Goal: Task Accomplishment & Management: Use online tool/utility

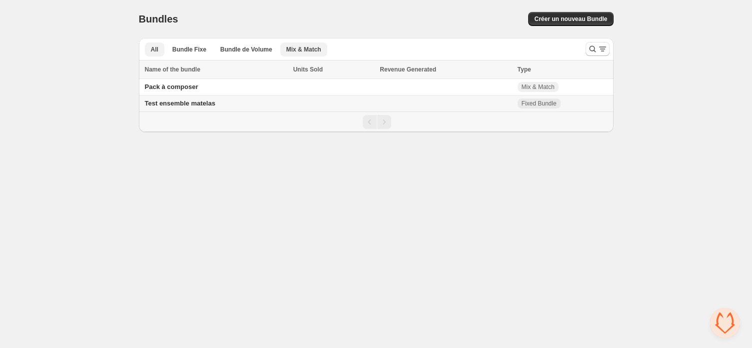
click at [310, 49] on span "Mix & Match" at bounding box center [303, 49] width 35 height 8
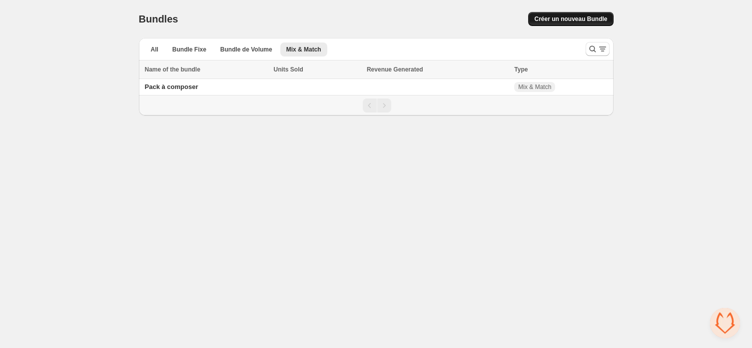
click at [567, 19] on span "Créer un nouveau Bundle" at bounding box center [570, 19] width 73 height 8
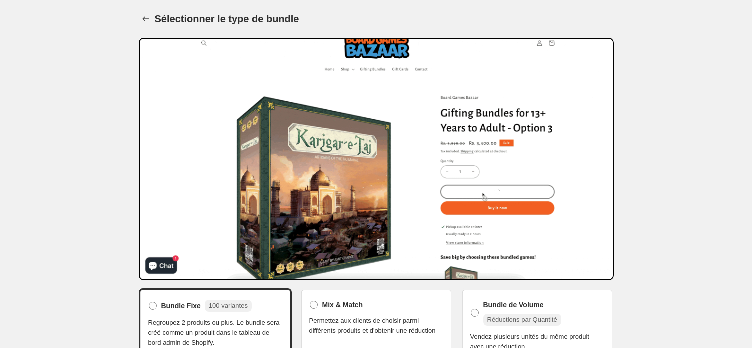
scroll to position [34, 0]
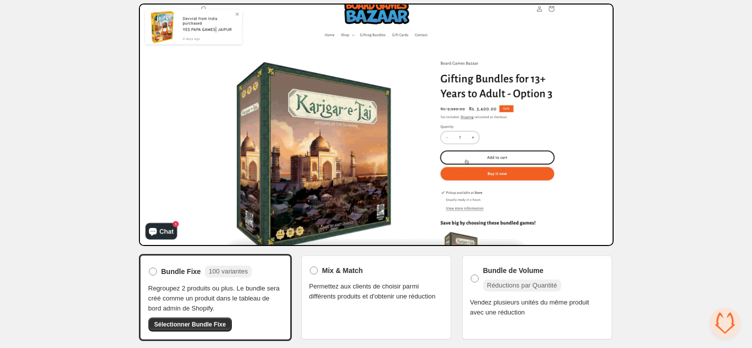
click at [432, 279] on div "Mix & Match Permettez aux clients de choisir parmi différents produits et d'obt…" at bounding box center [376, 282] width 134 height 38
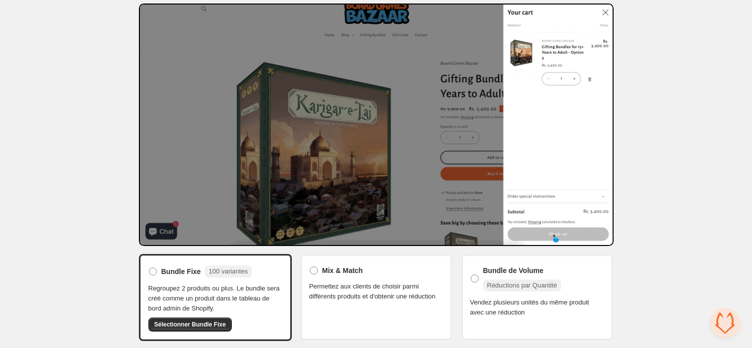
click at [395, 279] on div "Mix & Match Permettez aux clients de choisir parmi différents produits et d'obt…" at bounding box center [376, 282] width 134 height 38
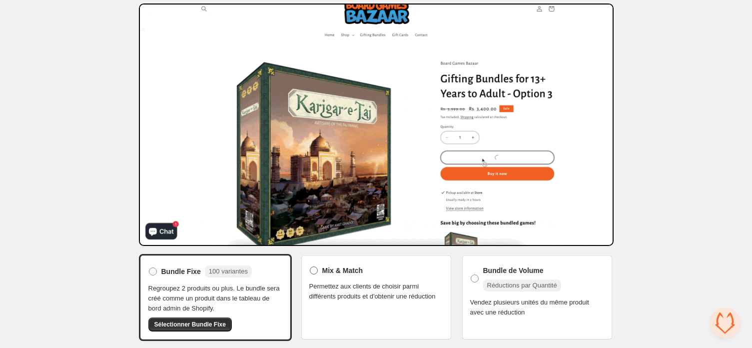
click at [336, 267] on span "Mix & Match" at bounding box center [342, 270] width 41 height 10
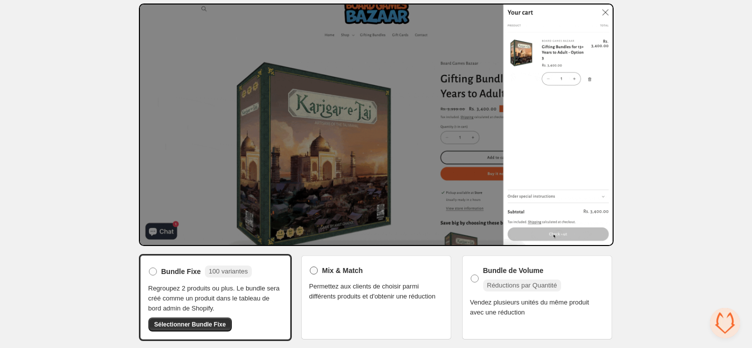
scroll to position [32, 0]
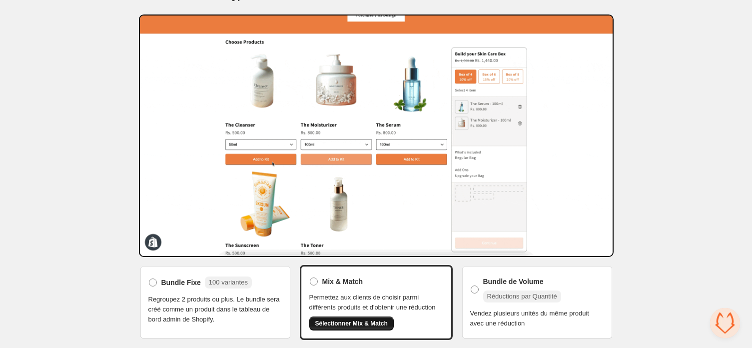
click at [362, 324] on span "Sélectionner Mix & Match" at bounding box center [351, 323] width 72 height 8
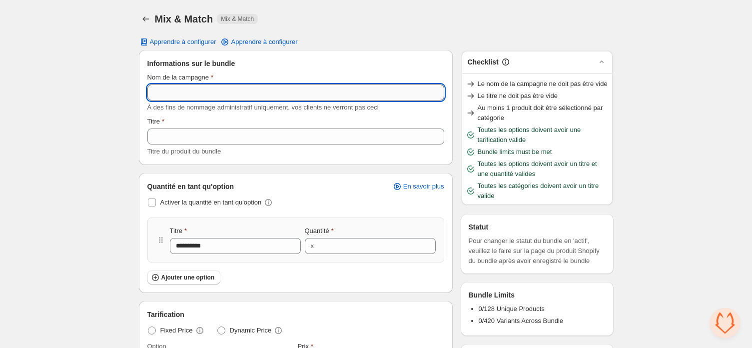
click at [212, 95] on input "Nom de la campagne" at bounding box center [295, 92] width 297 height 16
type input "**********"
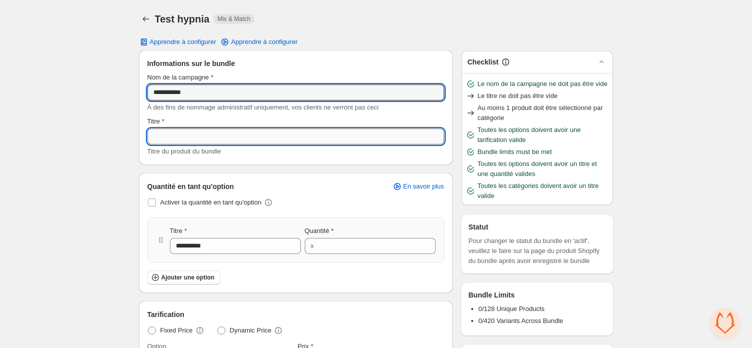
click at [176, 133] on input "Titre" at bounding box center [295, 136] width 297 height 16
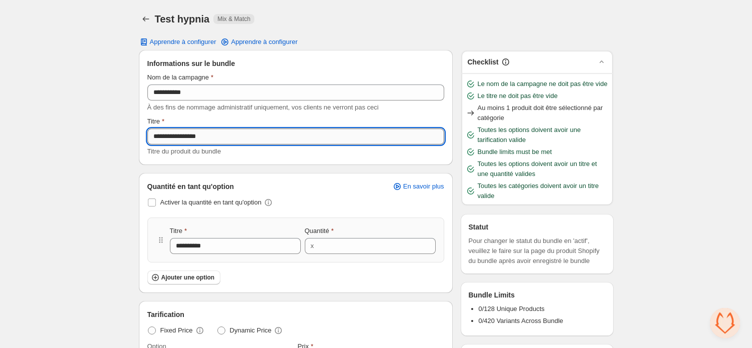
click at [196, 136] on input "**********" at bounding box center [295, 136] width 297 height 16
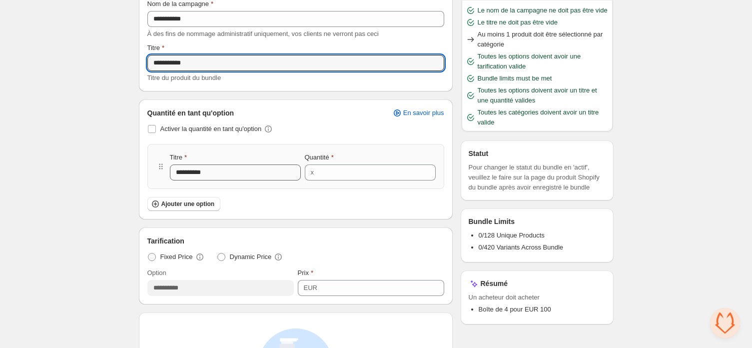
scroll to position [115, 0]
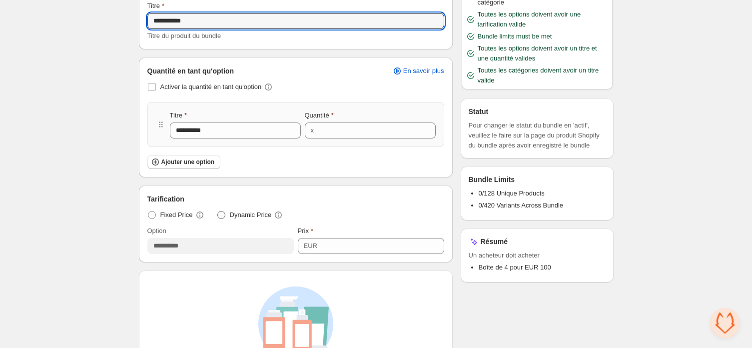
type input "**********"
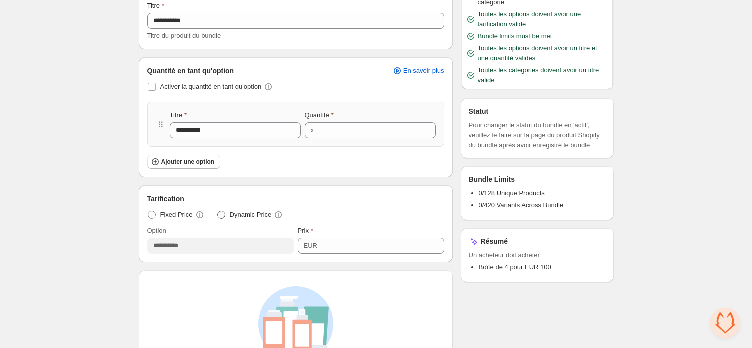
click at [248, 215] on span "Dynamic Price" at bounding box center [251, 215] width 42 height 10
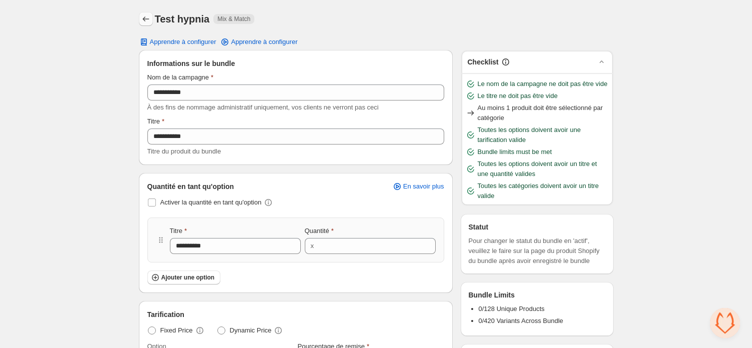
click at [147, 19] on icon "Back" at bounding box center [146, 19] width 10 height 10
click at [143, 17] on icon "Back" at bounding box center [146, 19] width 10 height 10
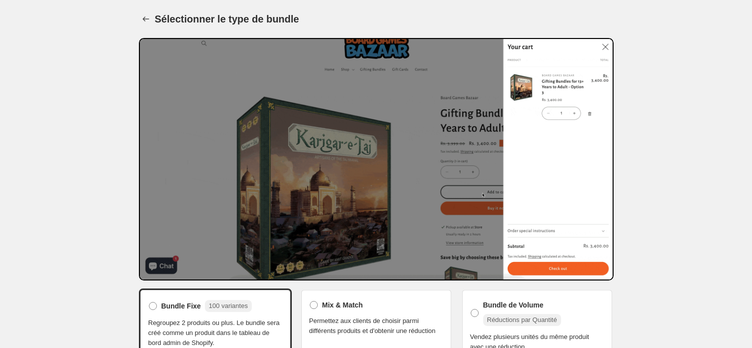
scroll to position [34, 0]
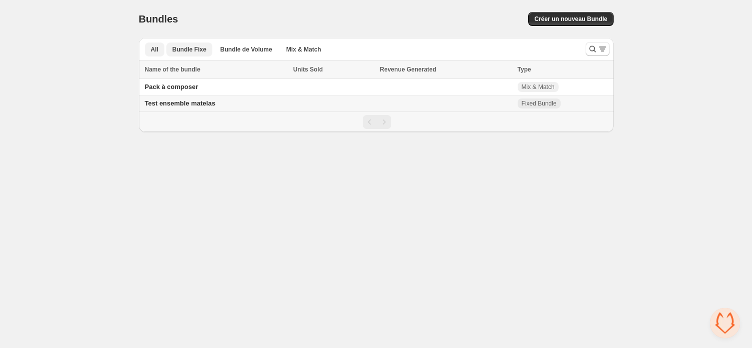
click at [197, 50] on span "Bundle Fixe" at bounding box center [189, 49] width 34 height 8
click at [256, 47] on span "Bundle de Volume" at bounding box center [246, 49] width 52 height 8
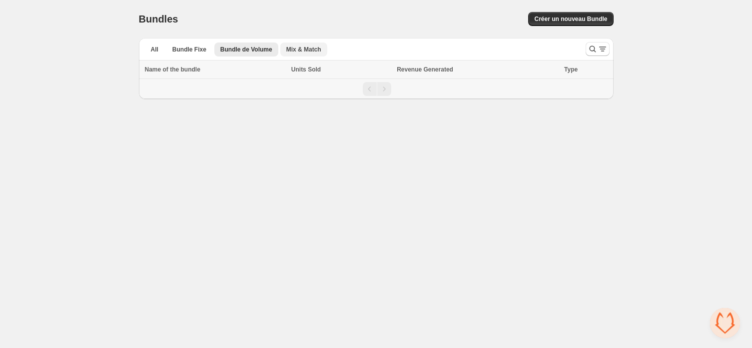
click at [292, 47] on span "Mix & Match" at bounding box center [303, 49] width 35 height 8
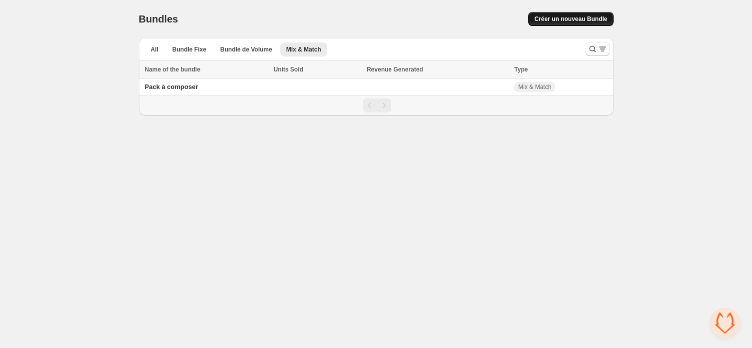
click at [565, 21] on span "Créer un nouveau Bundle" at bounding box center [570, 19] width 73 height 8
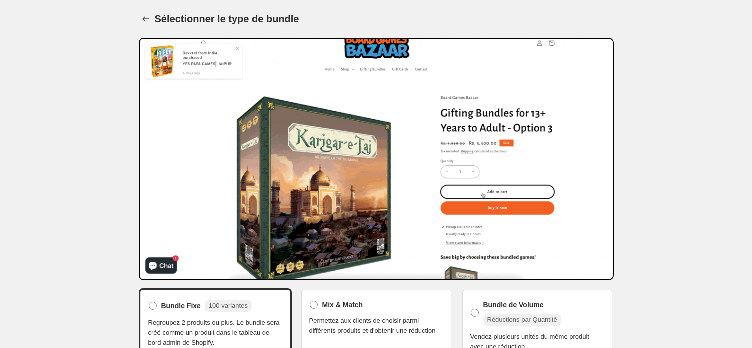
scroll to position [34, 0]
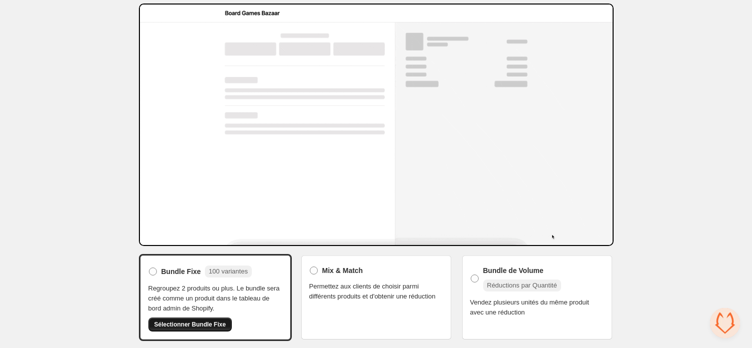
click at [205, 327] on span "Sélectionner Bundle Fixe" at bounding box center [189, 324] width 71 height 8
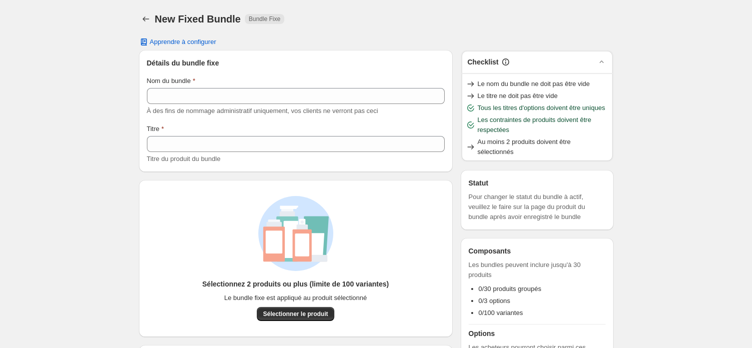
scroll to position [53, 0]
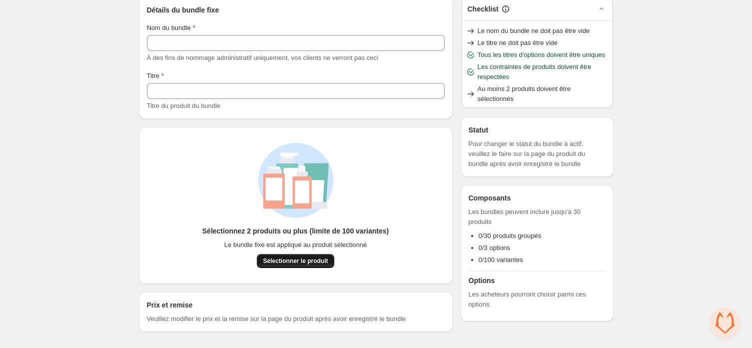
click at [293, 265] on button "Sélectionner le produit" at bounding box center [295, 261] width 77 height 14
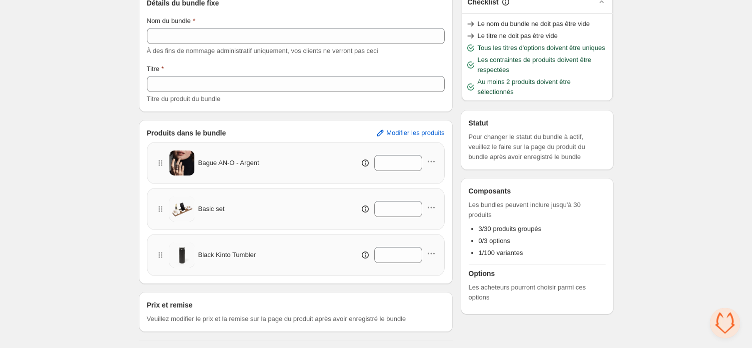
scroll to position [57, 0]
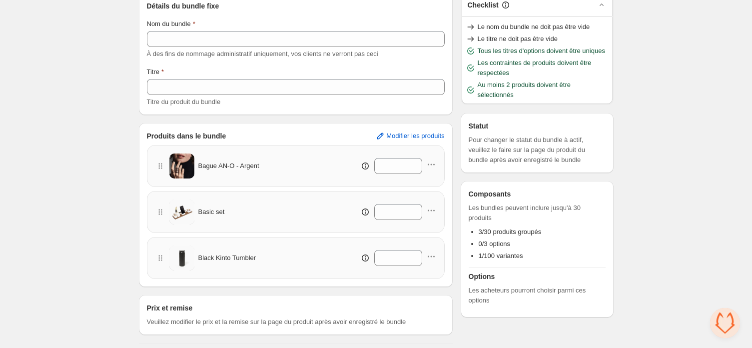
click at [282, 75] on div "Titre" at bounding box center [296, 72] width 298 height 10
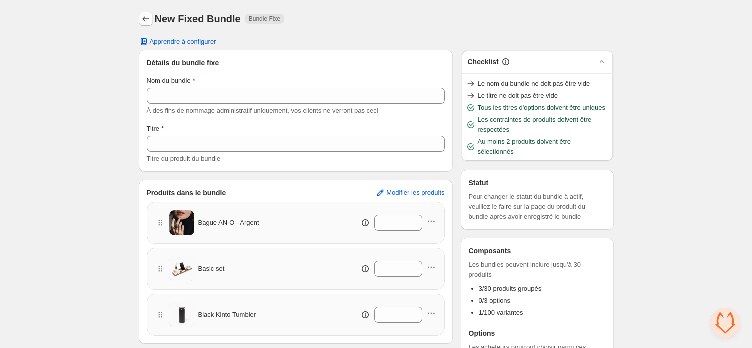
click at [146, 16] on icon "Back" at bounding box center [146, 19] width 10 height 10
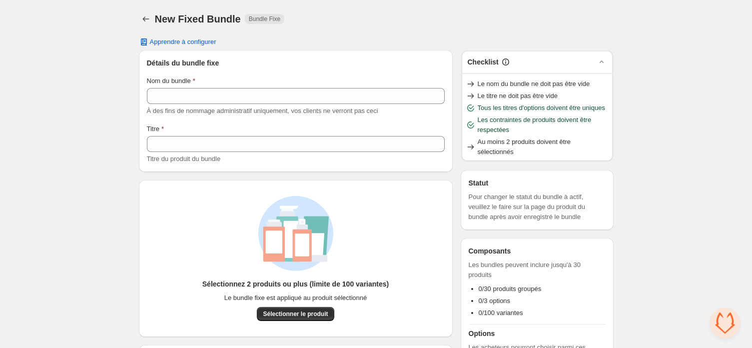
click at [146, 26] on div "New Fixed Bundle. This page is ready New Fixed Bundle Bundle Fixe" at bounding box center [376, 19] width 475 height 38
click at [145, 24] on button "Back" at bounding box center [146, 19] width 14 height 14
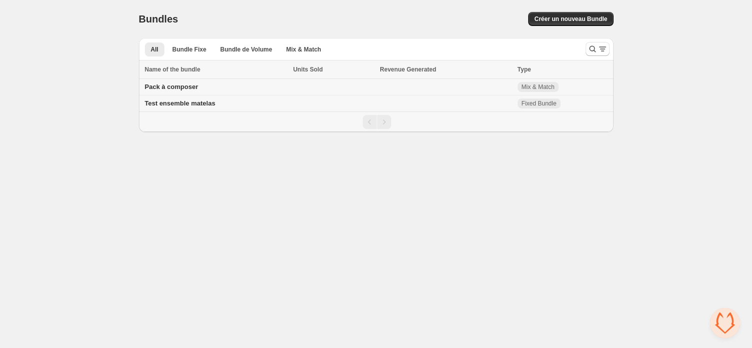
click at [185, 85] on span "Pack à composer" at bounding box center [171, 86] width 53 height 7
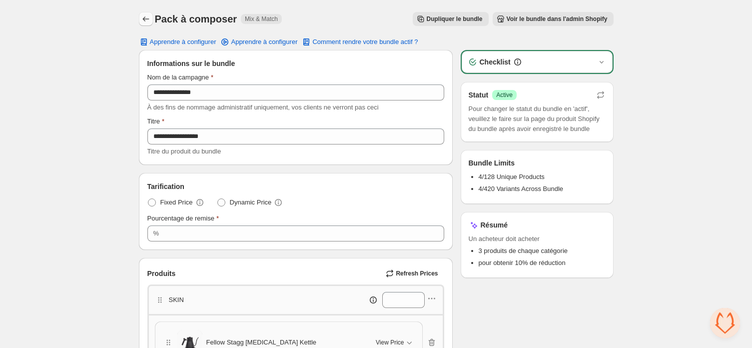
click at [148, 20] on icon "Back" at bounding box center [146, 19] width 10 height 10
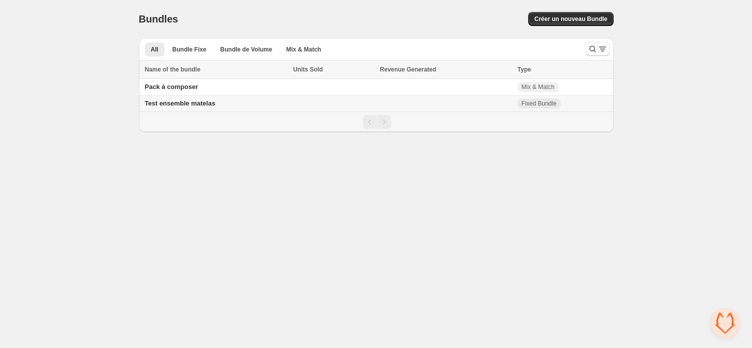
click at [188, 103] on span "Test ensemble matelas" at bounding box center [180, 102] width 70 height 7
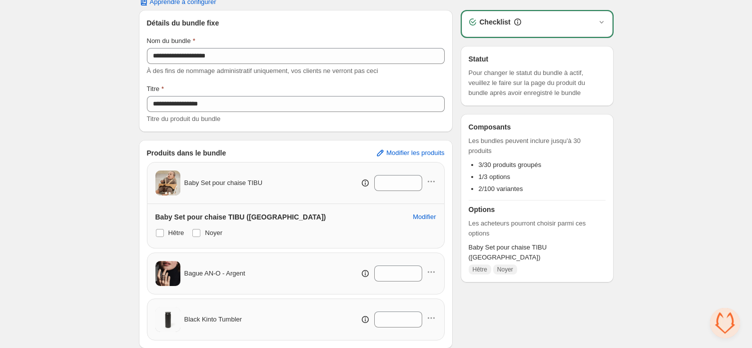
scroll to position [136, 0]
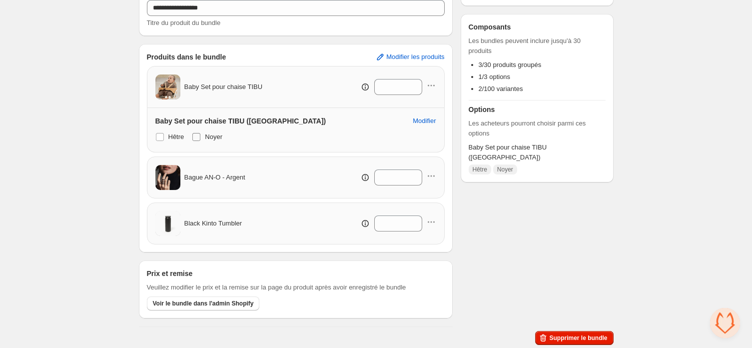
click at [206, 136] on span "Noyer" at bounding box center [213, 136] width 17 height 7
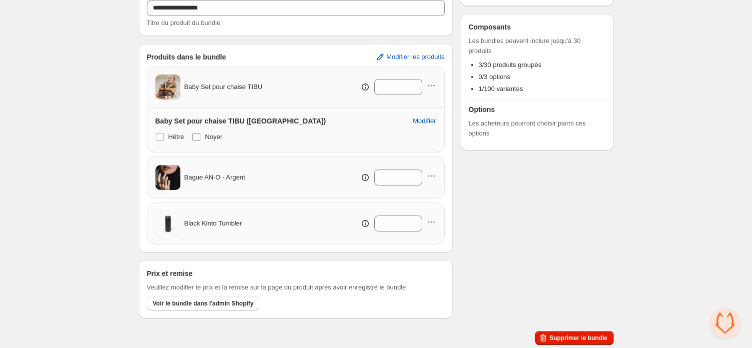
click at [216, 137] on span "Noyer" at bounding box center [213, 136] width 17 height 7
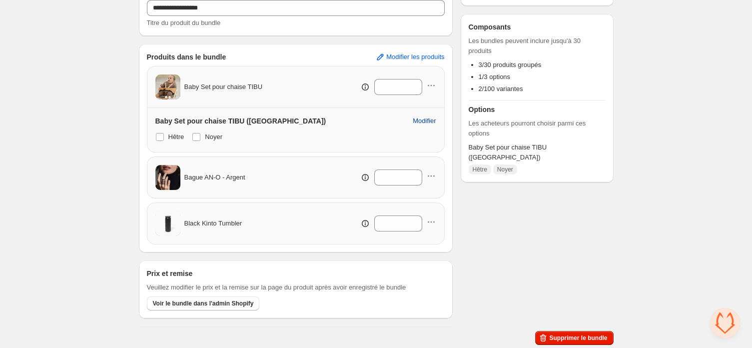
click at [415, 125] on button "Modifier" at bounding box center [424, 121] width 35 height 16
